Goal: Find specific page/section: Find specific page/section

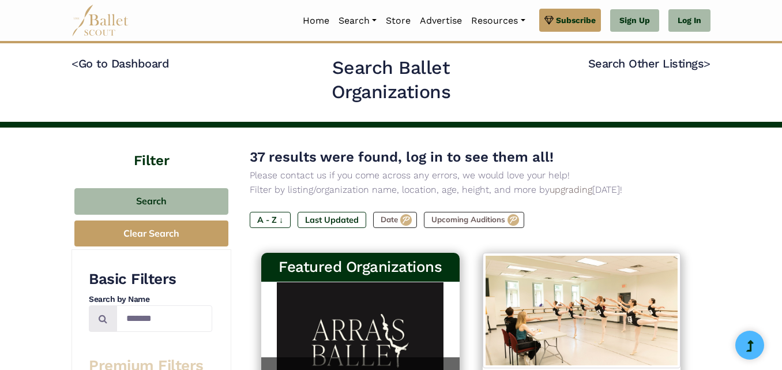
scroll to position [508, 0]
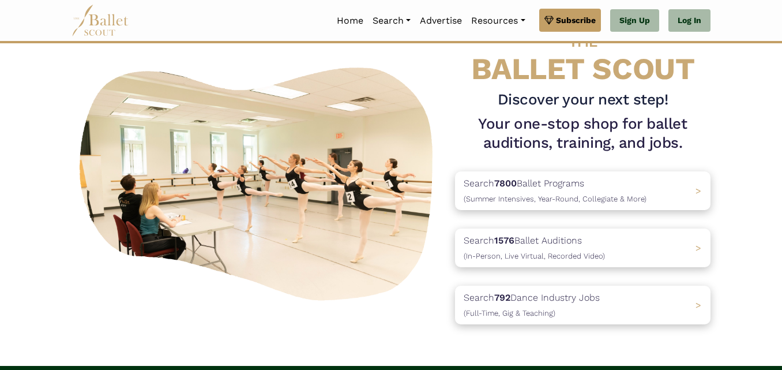
scroll to position [69, 0]
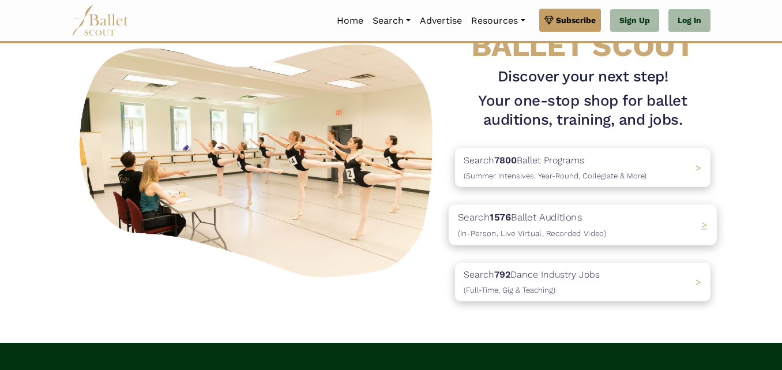
click at [508, 211] on p "Search 1576 Ballet Auditions (In-Person, Live Virtual, Recorded Video)" at bounding box center [532, 224] width 148 height 31
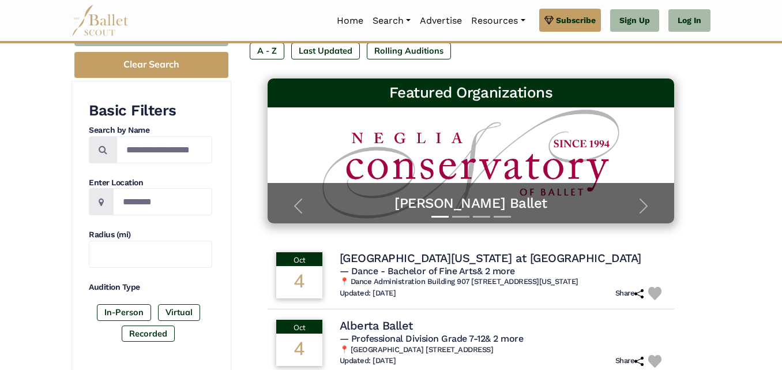
scroll to position [162, 0]
